Goal: Task Accomplishment & Management: Manage account settings

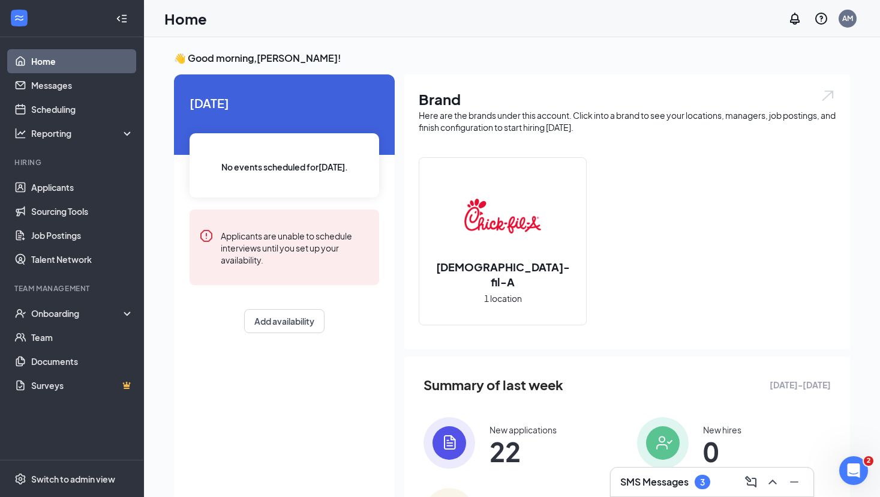
click at [655, 478] on h3 "SMS Messages" at bounding box center [655, 481] width 68 height 13
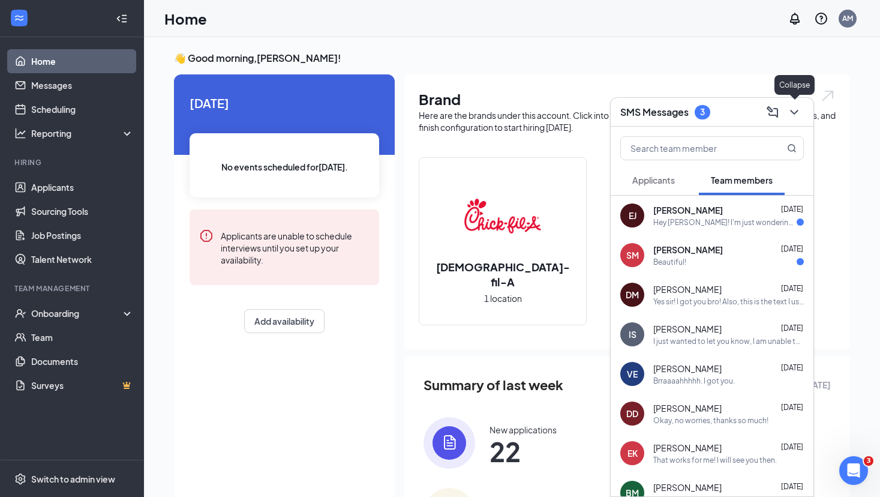
click at [789, 117] on icon "ChevronDown" at bounding box center [794, 112] width 14 height 14
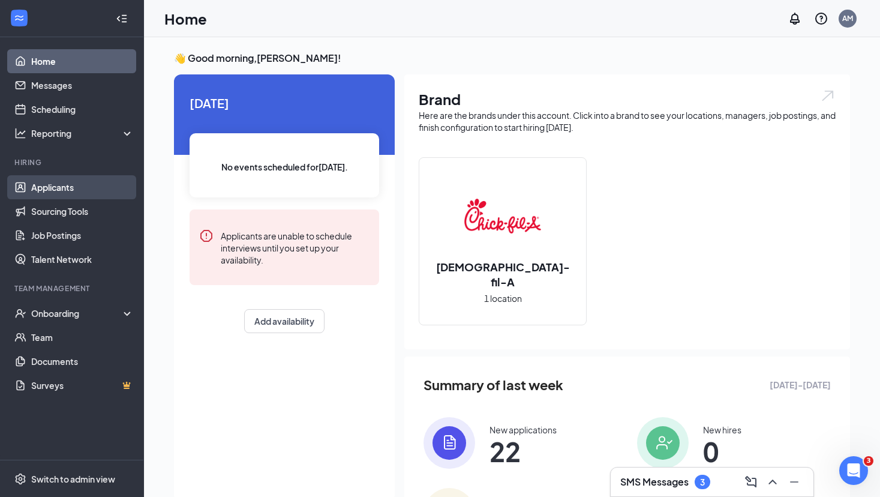
click at [86, 197] on link "Applicants" at bounding box center [82, 187] width 103 height 24
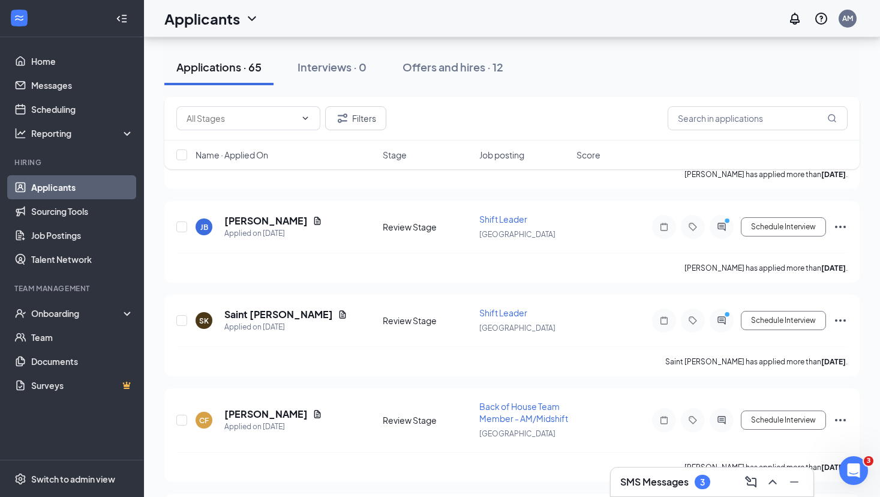
scroll to position [2925, 0]
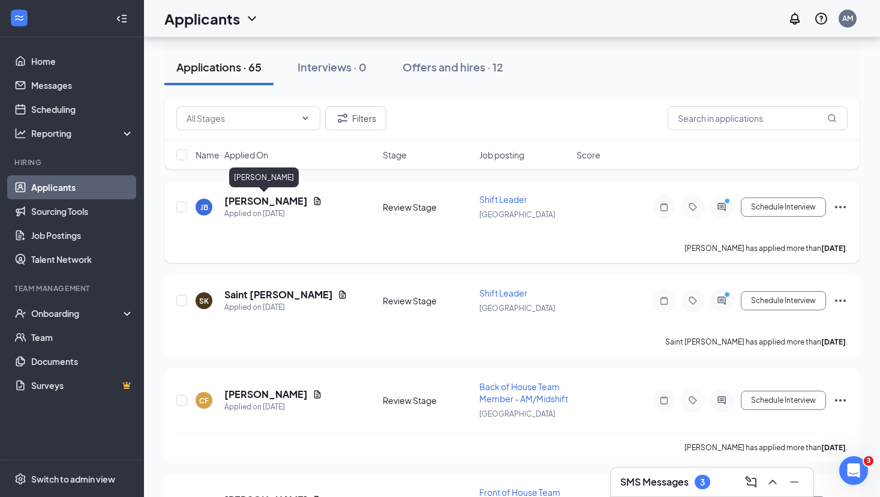
click at [269, 198] on h5 "[PERSON_NAME]" at bounding box center [265, 200] width 83 height 13
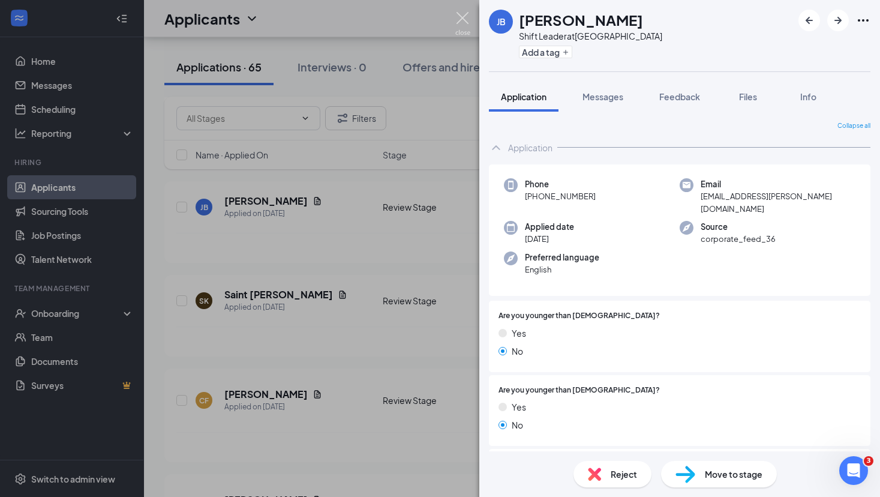
click at [465, 19] on img at bounding box center [463, 23] width 15 height 23
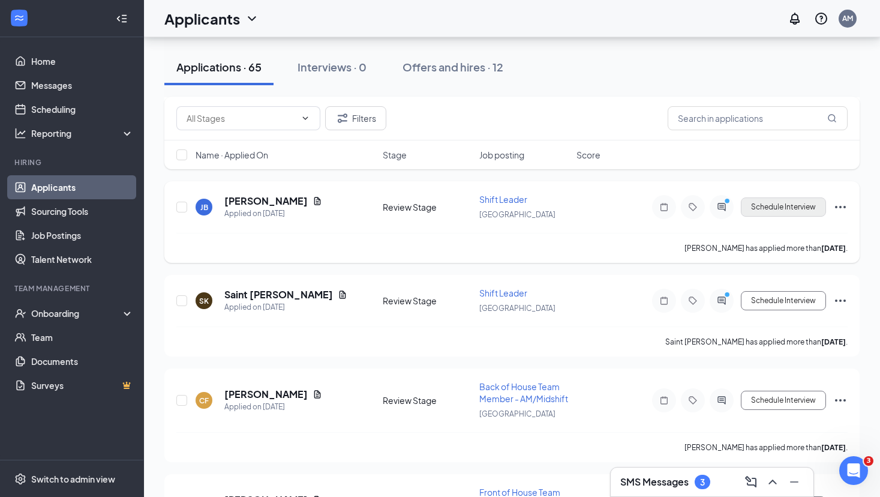
click at [792, 205] on button "Schedule Interview" at bounding box center [783, 206] width 85 height 19
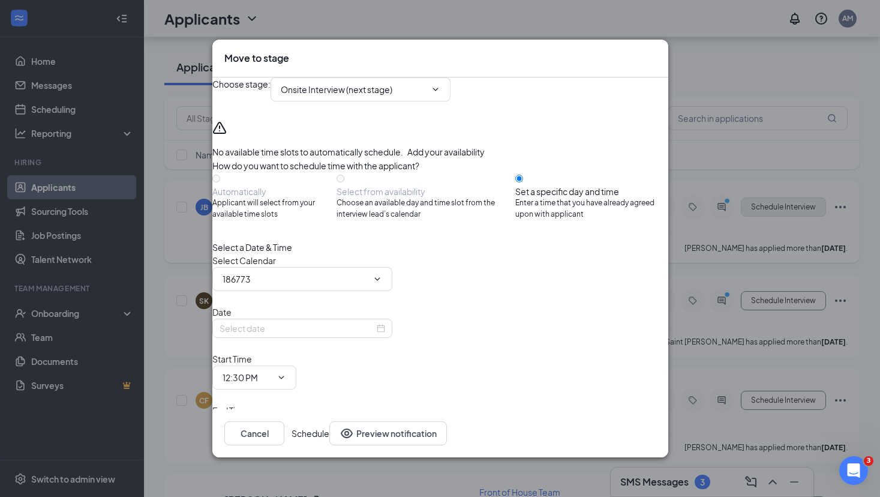
type input "[PERSON_NAME] Calendar"
type input "[DATE]"
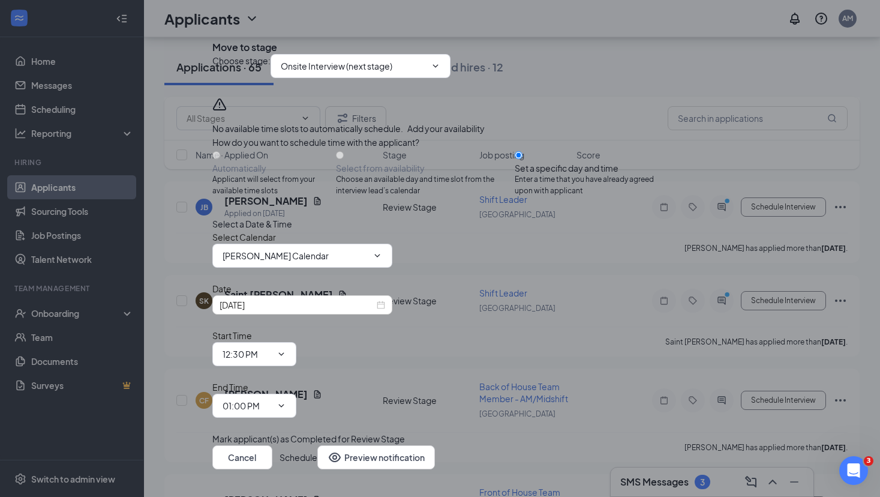
click at [212, 38] on icon "Cross" at bounding box center [212, 38] width 0 height 0
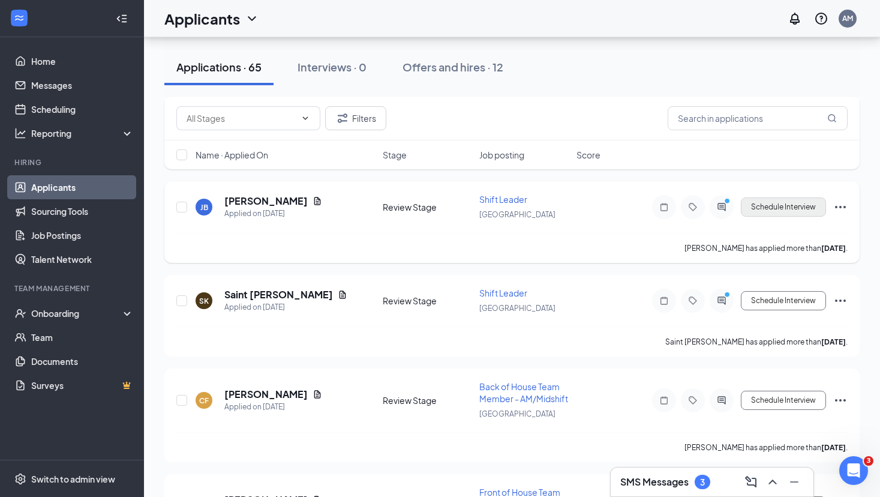
click at [796, 208] on button "Schedule Interview" at bounding box center [783, 206] width 85 height 19
type input "Onsite Interview (next stage)"
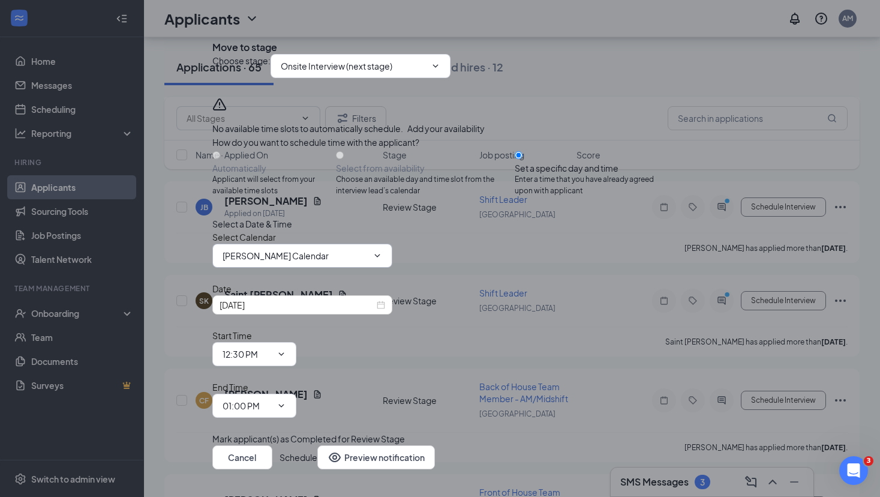
scroll to position [19, 0]
click at [385, 311] on div "[DATE]" at bounding box center [303, 304] width 166 height 13
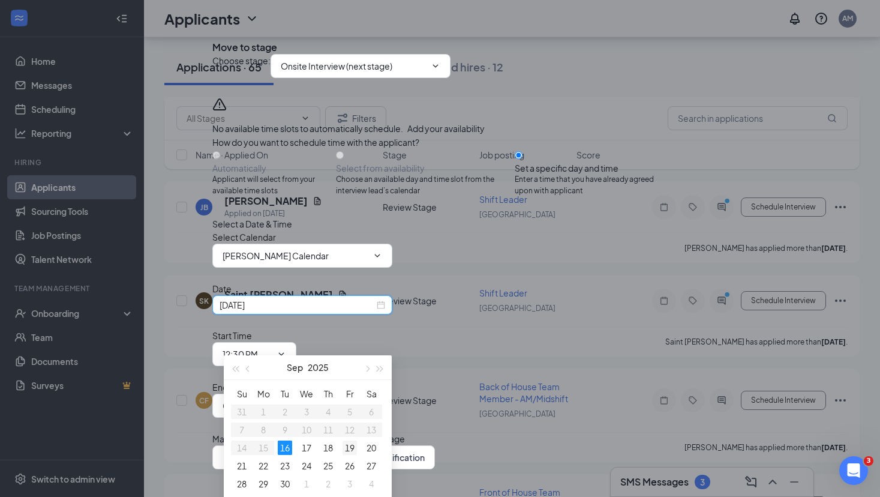
type input "[DATE]"
click at [348, 454] on div "19" at bounding box center [350, 448] width 14 height 14
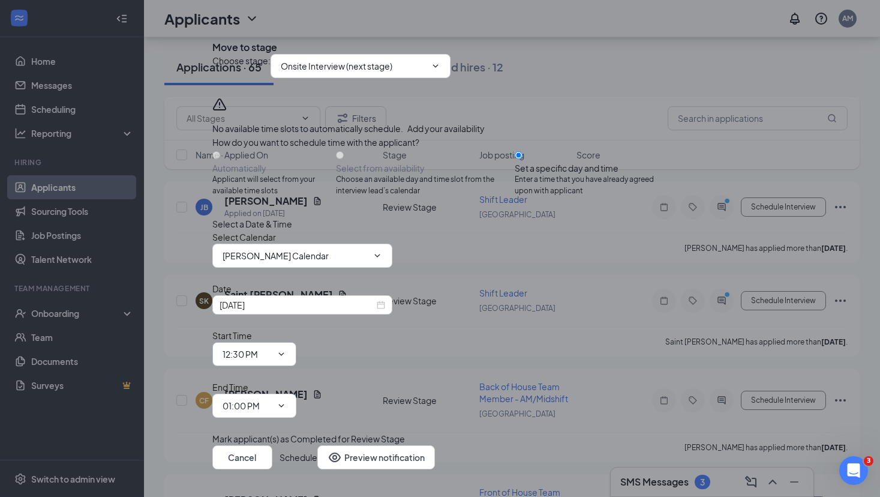
click at [272, 348] on input "12:30 PM" at bounding box center [247, 353] width 49 height 13
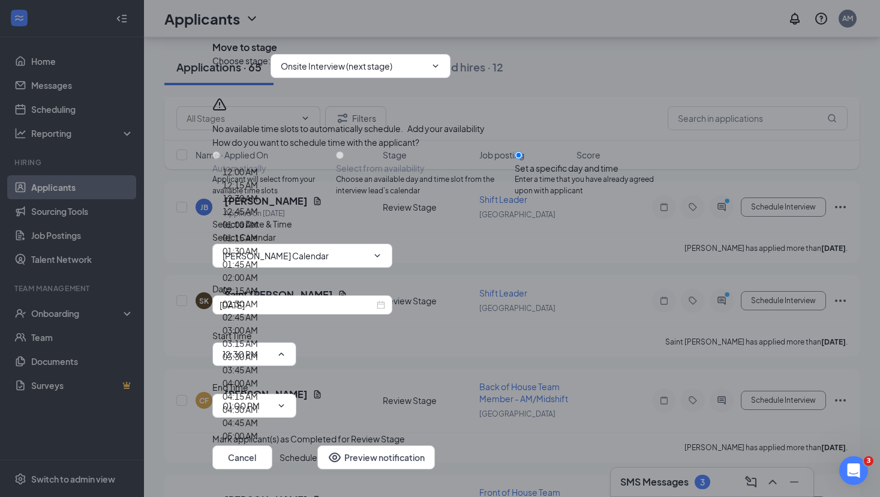
scroll to position [1180, 0]
type input "11:00 AM"
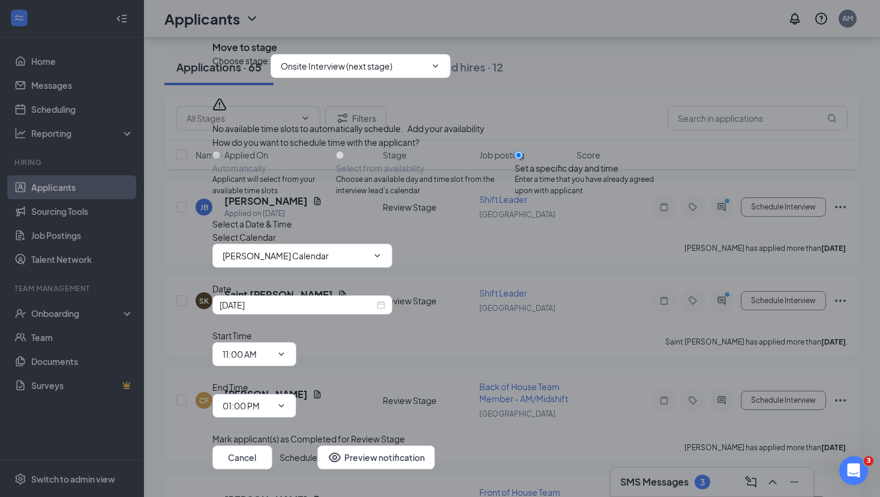
click at [272, 399] on input "01:00 PM" at bounding box center [247, 405] width 49 height 13
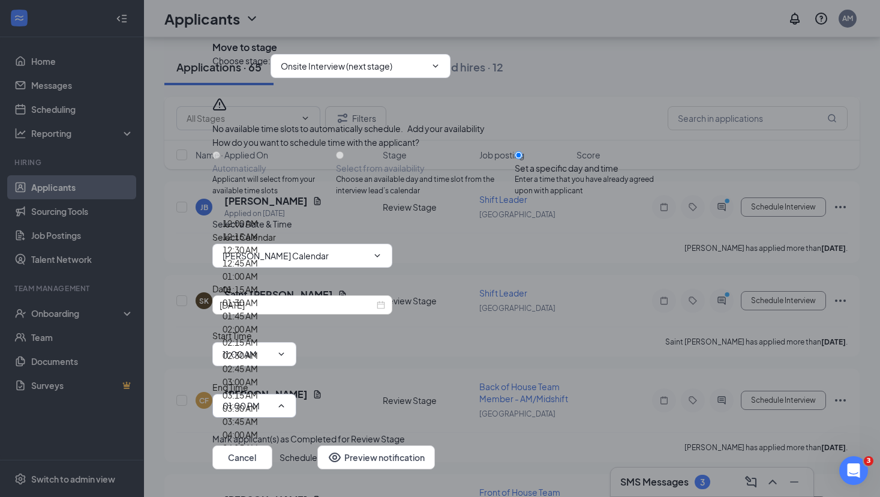
scroll to position [1227, 0]
type input "11:30 AM"
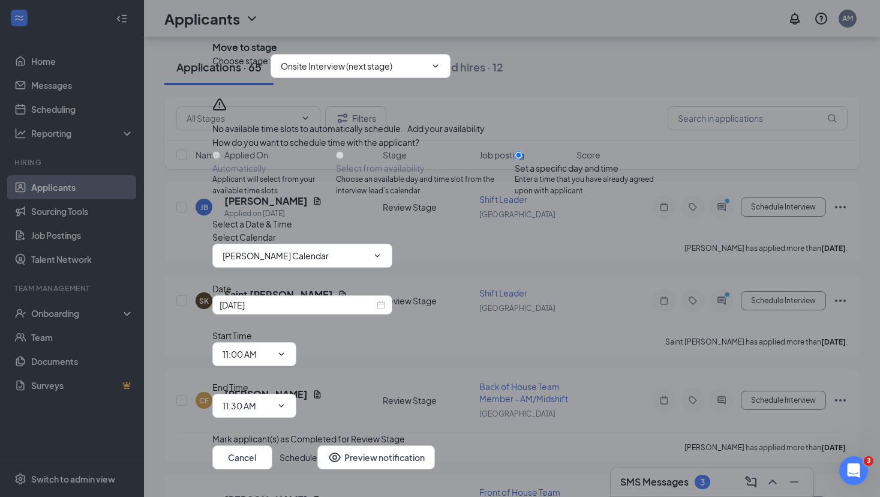
scroll to position [19, 0]
click at [317, 445] on button "Schedule" at bounding box center [299, 457] width 38 height 24
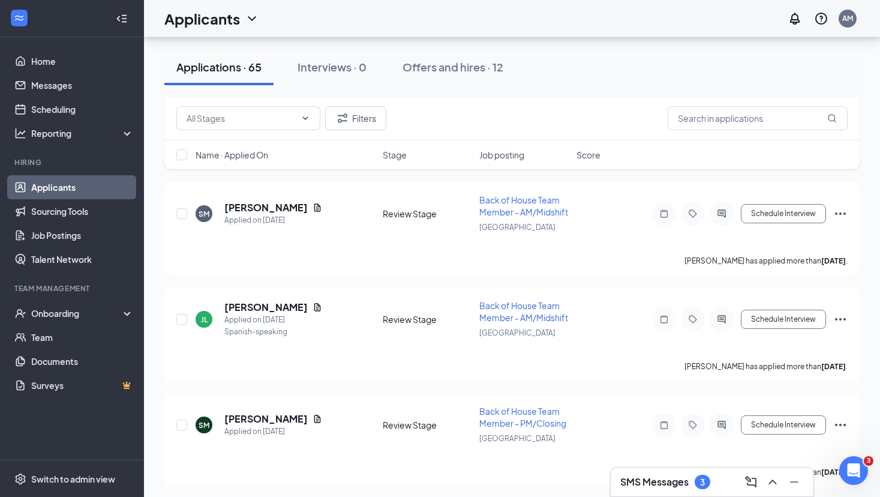
scroll to position [749, 0]
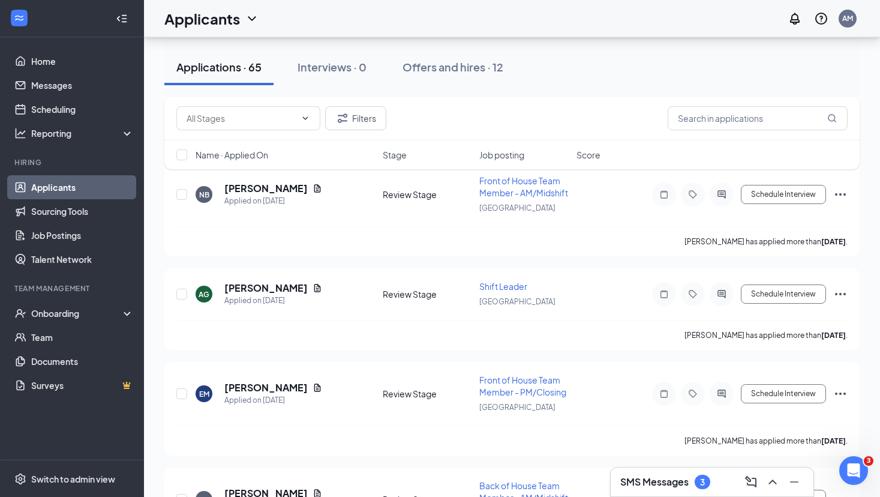
click at [696, 482] on div "3" at bounding box center [703, 482] width 16 height 14
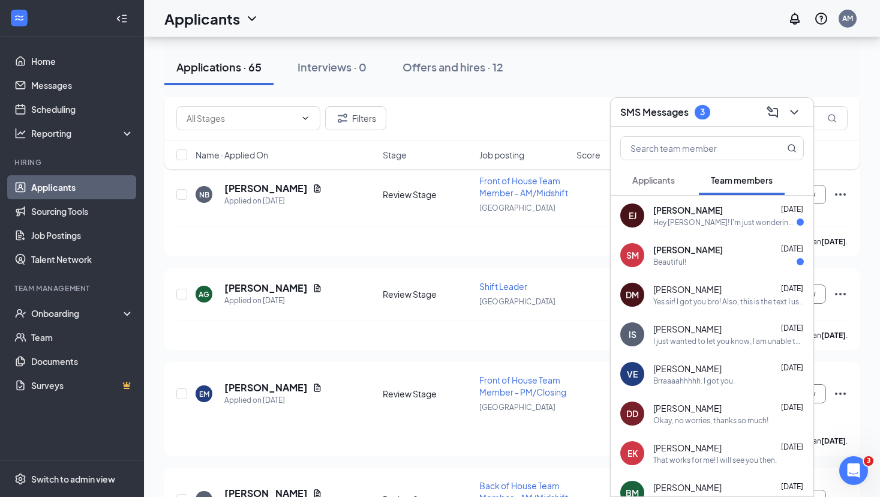
click at [662, 175] on span "Applicants" at bounding box center [654, 180] width 43 height 11
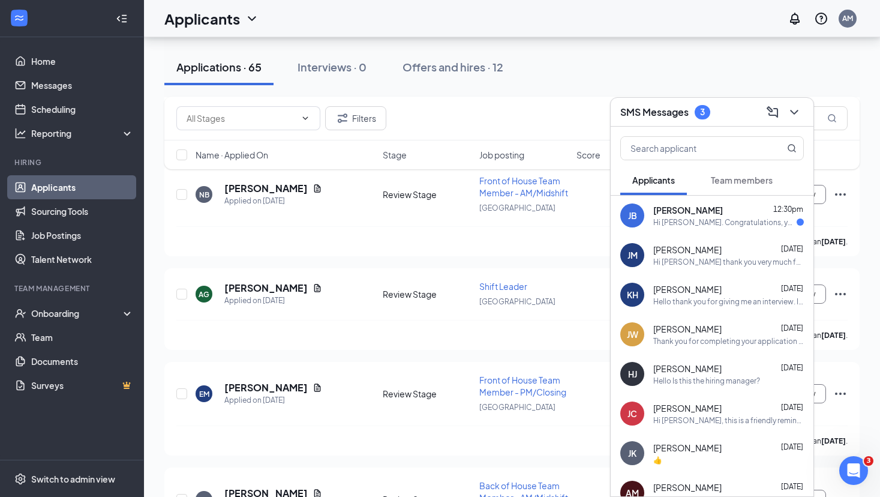
click at [742, 188] on button "Team members" at bounding box center [742, 180] width 86 height 30
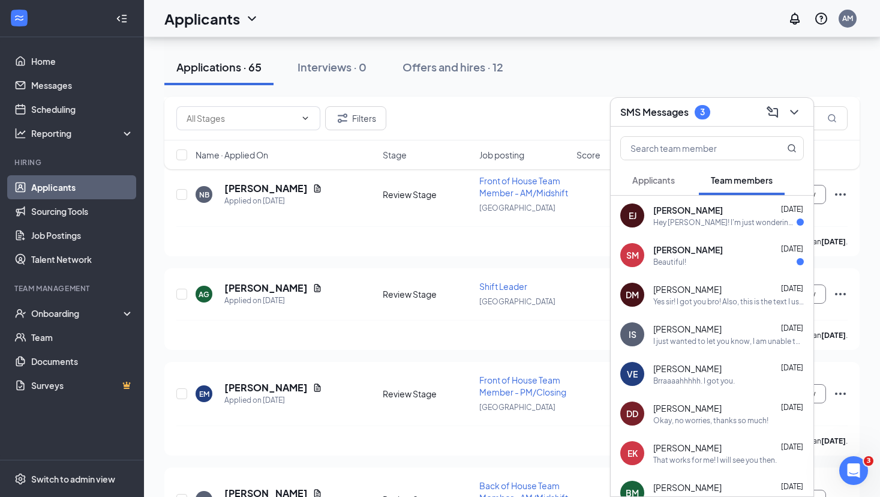
click at [724, 223] on div "Hey [PERSON_NAME]! I'm just wondering when [PERSON_NAME] will reach out to me f…" at bounding box center [725, 222] width 143 height 10
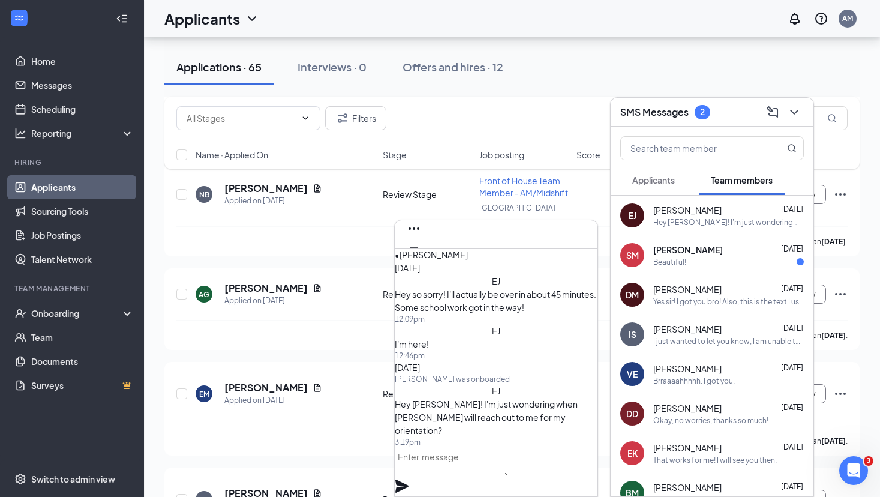
click at [472, 476] on textarea at bounding box center [451, 461] width 113 height 29
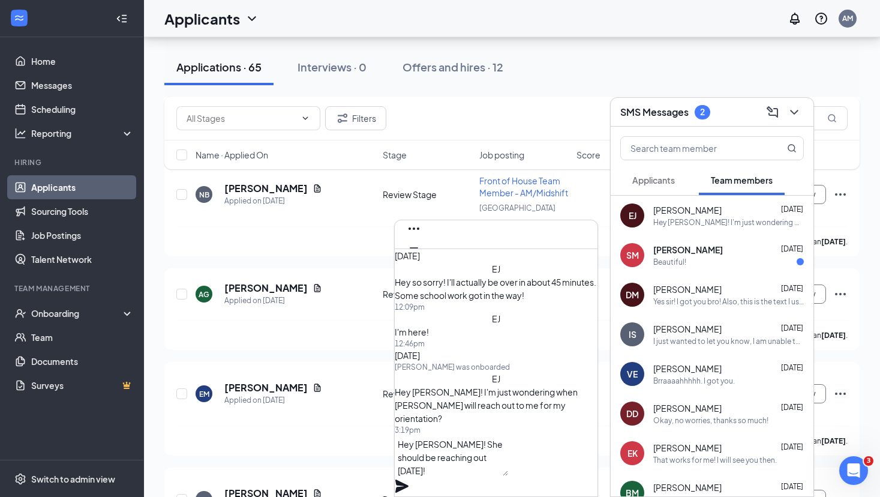
type textarea "Hey [PERSON_NAME]! She should be reaching out [DATE]!"
click at [409, 480] on icon "Plane" at bounding box center [402, 486] width 13 height 13
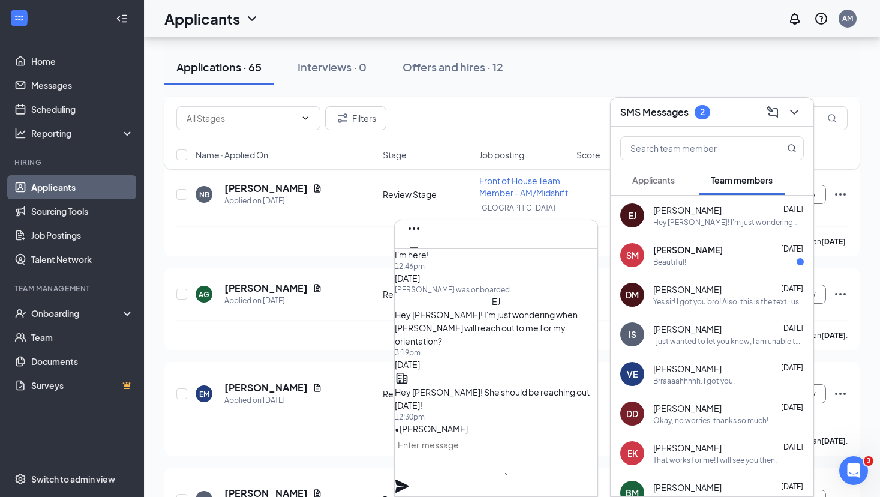
scroll to position [0, 0]
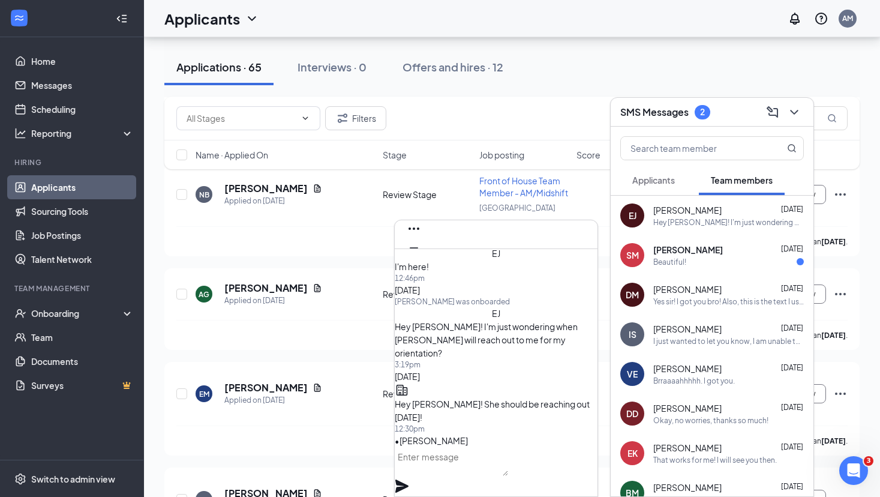
click at [701, 263] on div "Beautiful!" at bounding box center [729, 262] width 151 height 10
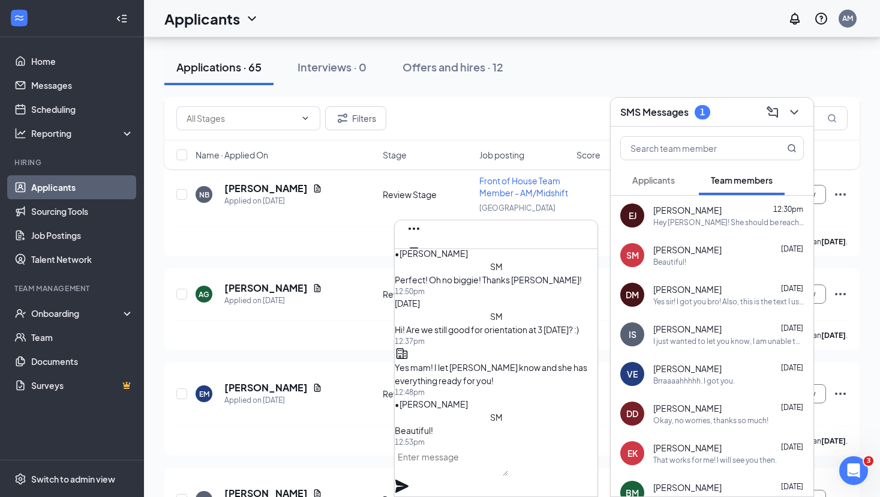
click at [674, 185] on span "Applicants" at bounding box center [654, 180] width 43 height 11
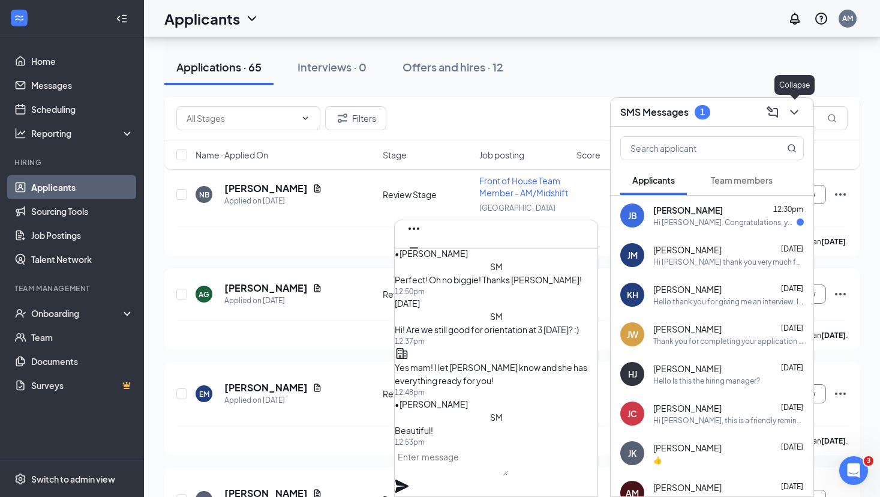
click at [794, 115] on icon "ChevronDown" at bounding box center [794, 112] width 14 height 14
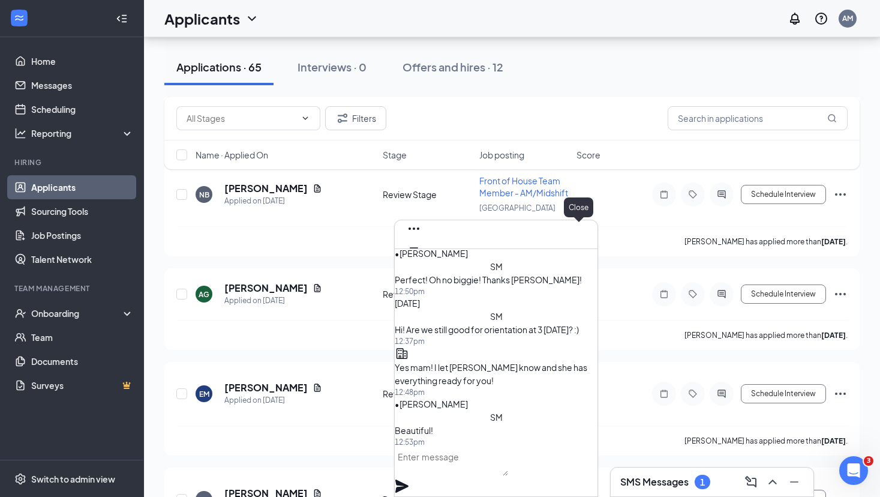
click at [421, 260] on icon "Cross" at bounding box center [414, 267] width 14 height 14
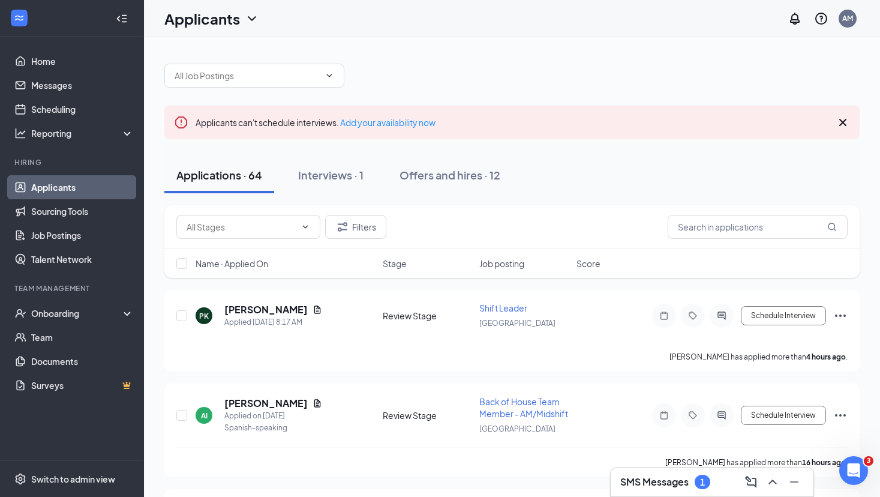
click at [61, 190] on link "Applicants" at bounding box center [82, 187] width 103 height 24
